Goal: Find specific page/section: Find specific page/section

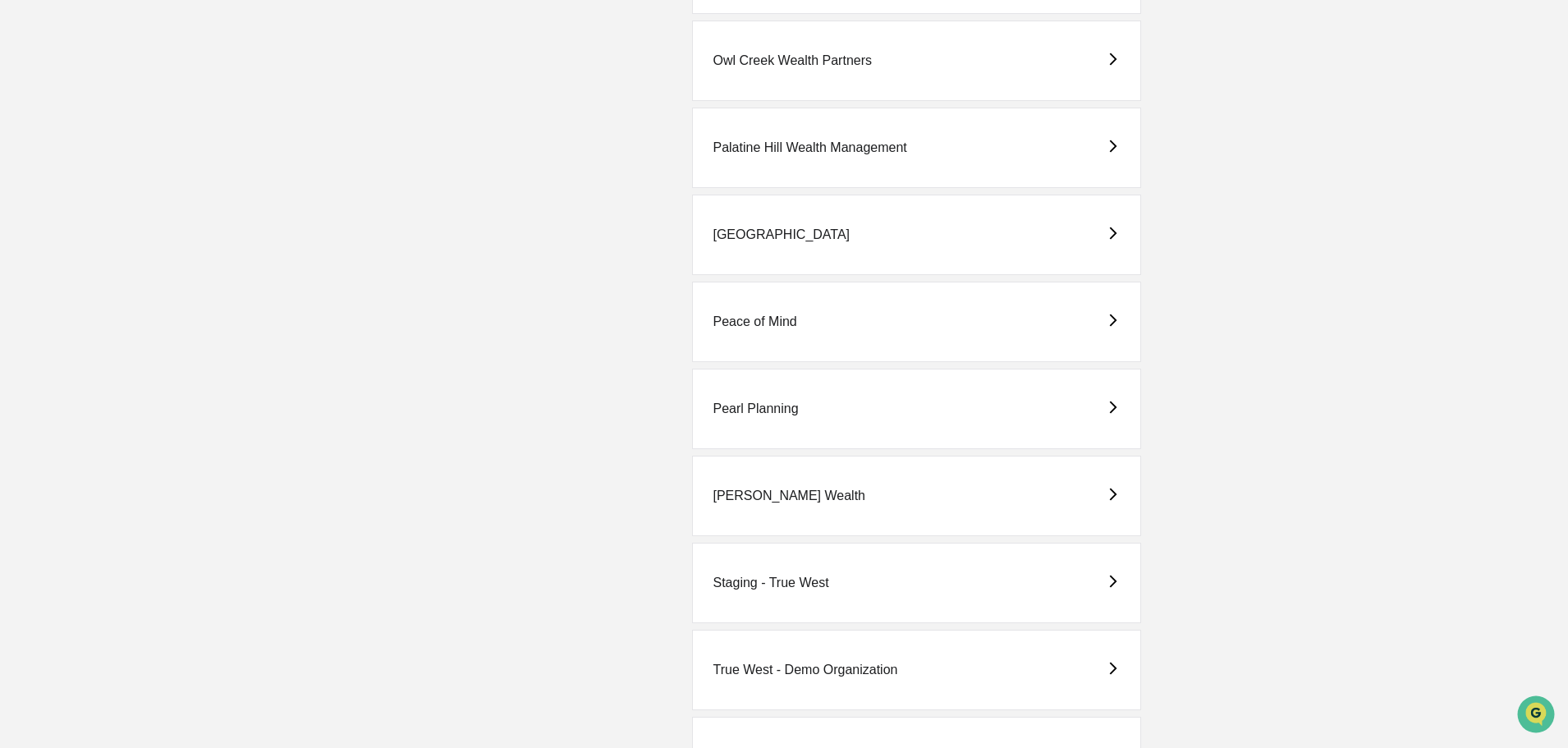
scroll to position [1970, 0]
